Goal: Find specific page/section: Find specific page/section

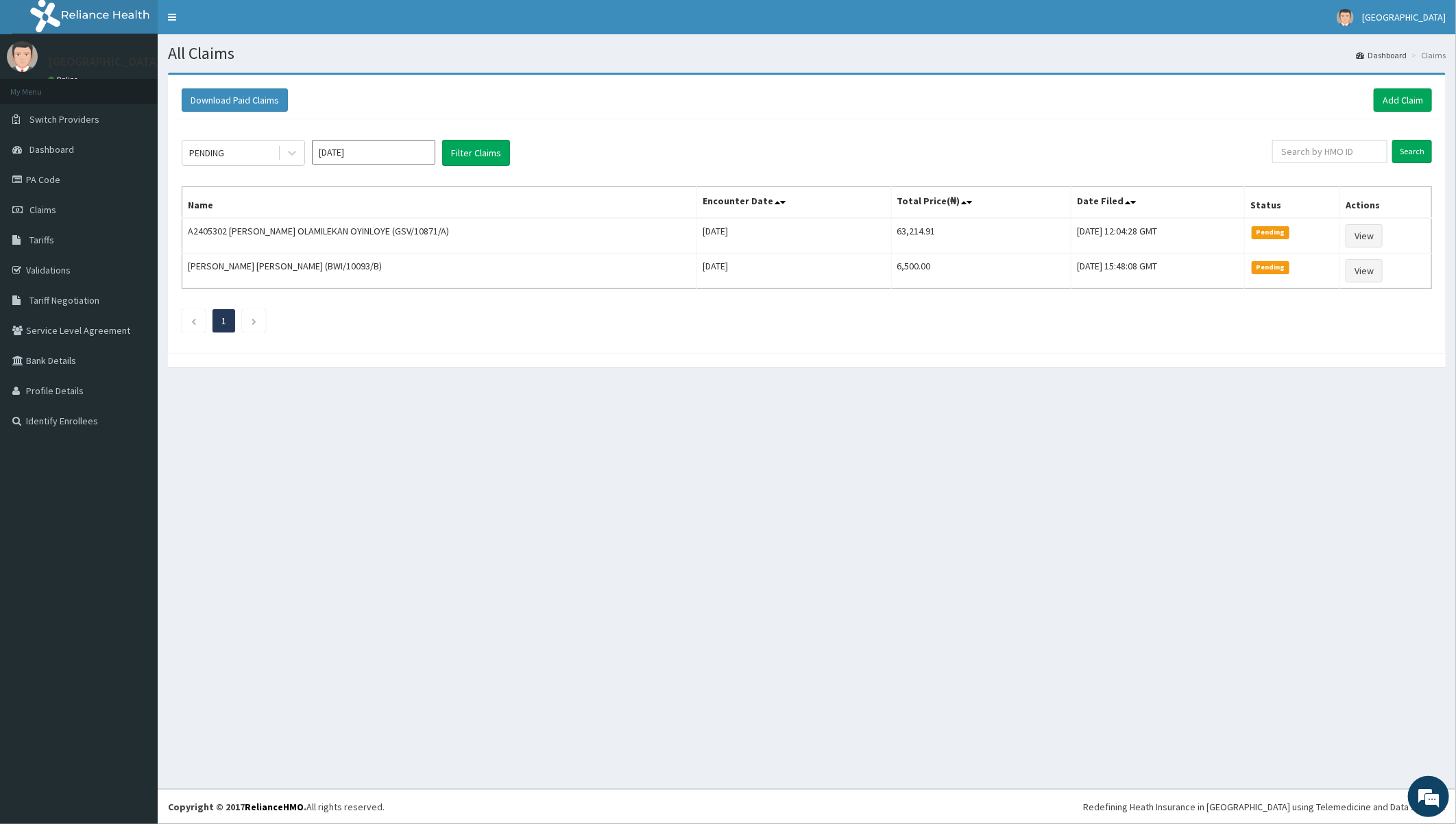
drag, startPoint x: 405, startPoint y: 652, endPoint x: 408, endPoint y: 659, distance: 7.6
click at [407, 659] on div "All Claims Dashboard Claims Download Paid Claims Add Claim × Note you can only …" at bounding box center [807, 411] width 1298 height 755
click at [663, 553] on div "All Claims Dashboard Claims Download Paid Claims Add Claim × Note you can only …" at bounding box center [807, 411] width 1298 height 755
click at [55, 145] on span "Dashboard" at bounding box center [52, 149] width 44 height 12
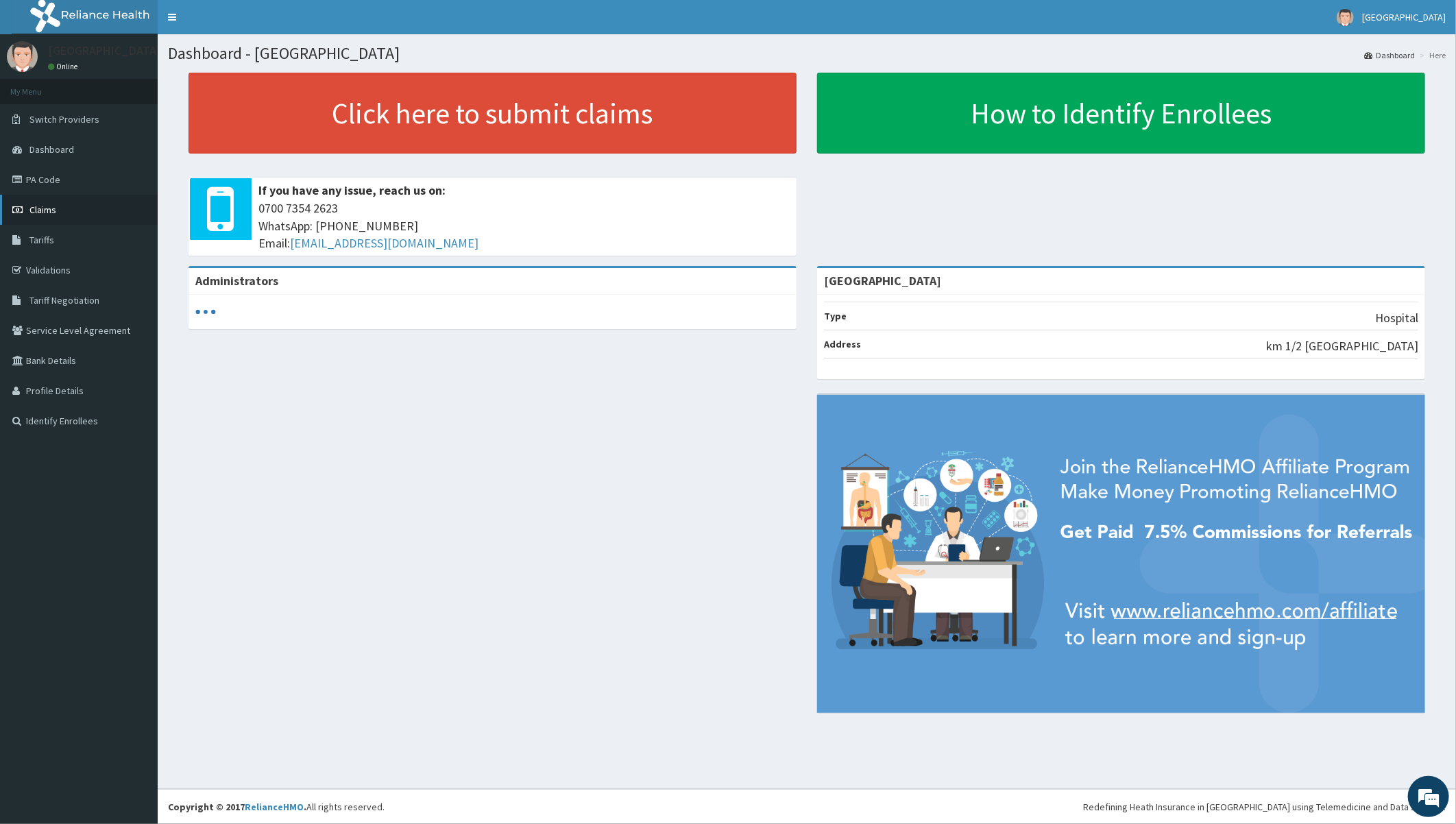
click at [36, 204] on span "Claims" at bounding box center [43, 209] width 27 height 12
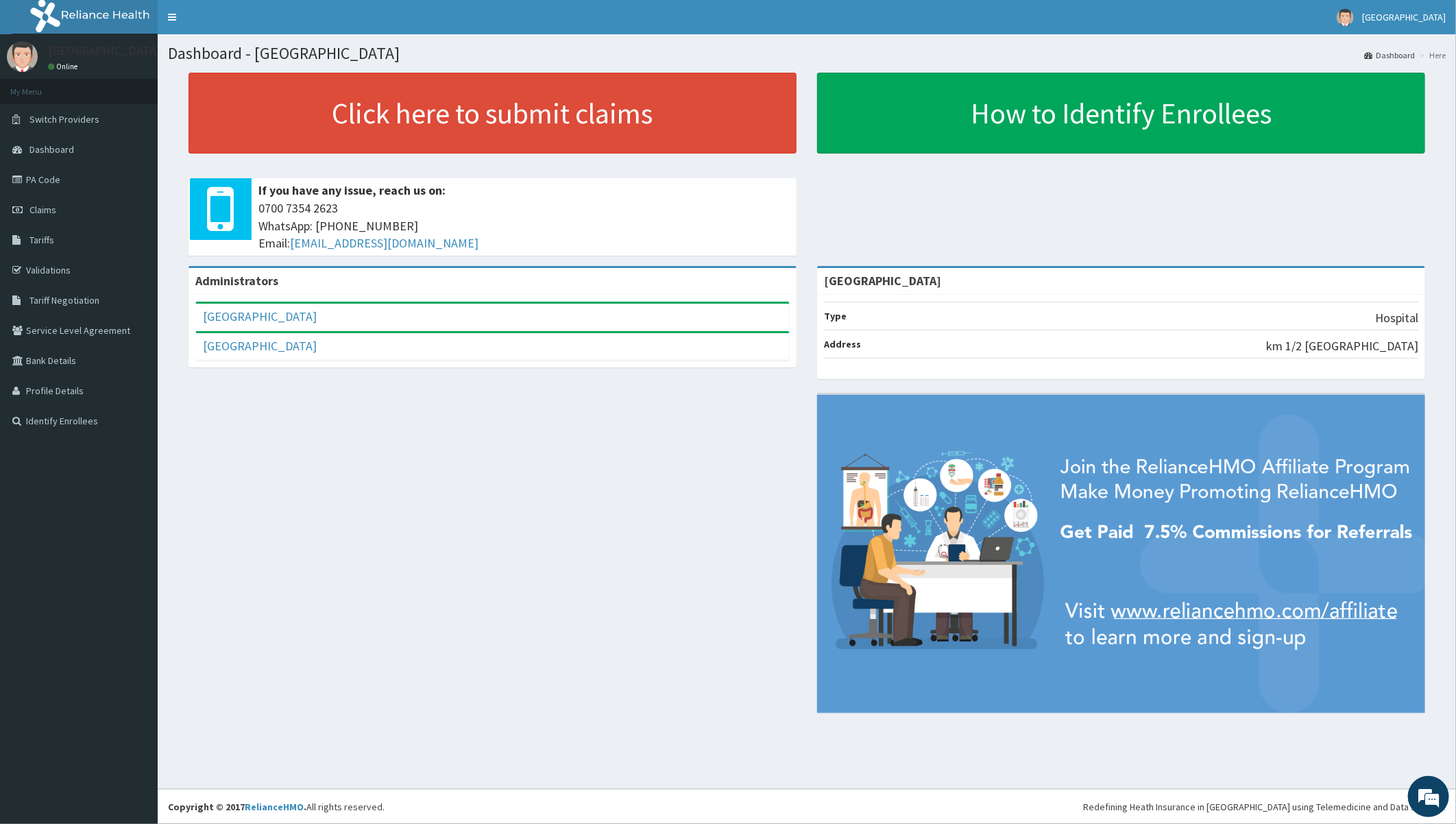
click at [481, 607] on div "Administrators Toun Hospital Full Name Toun Hospital Email Address admin@tounho…" at bounding box center [806, 495] width 1278 height 460
click at [34, 209] on span "Claims" at bounding box center [43, 209] width 27 height 12
